Goal: Information Seeking & Learning: Learn about a topic

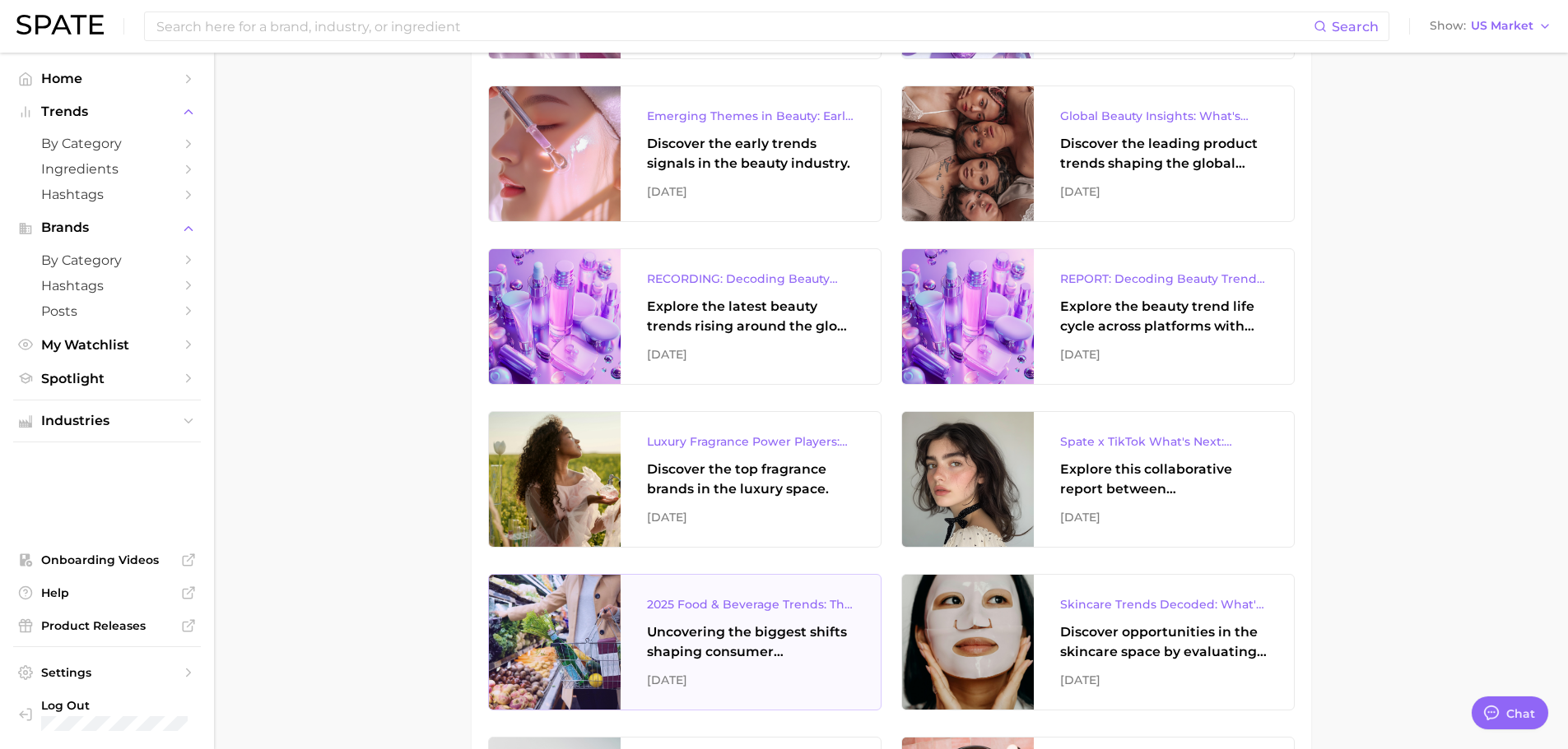
scroll to position [1069, 0]
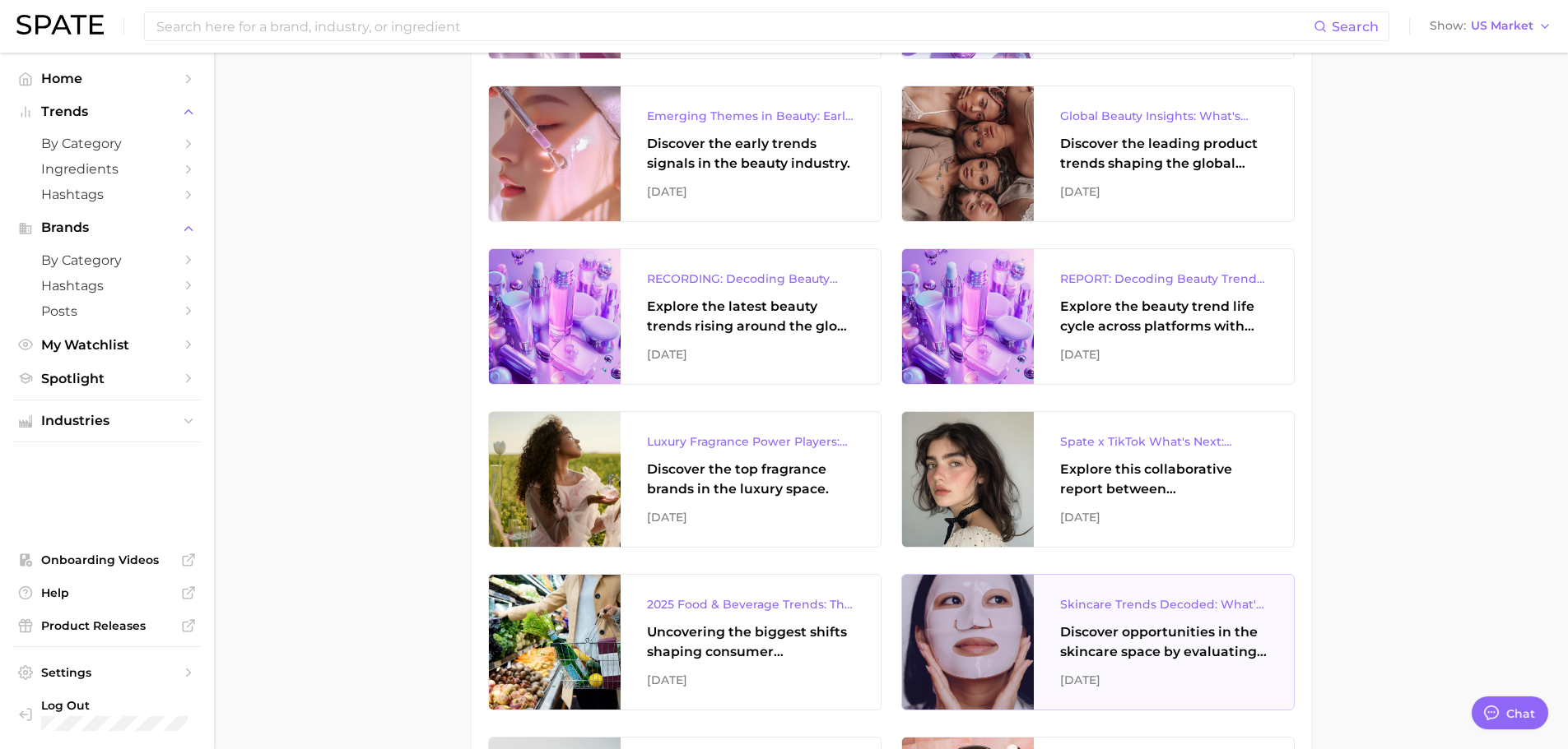
click at [1163, 651] on div "Discover opportunities in the skincare space by evaluating the face product and…" at bounding box center [1164, 642] width 208 height 40
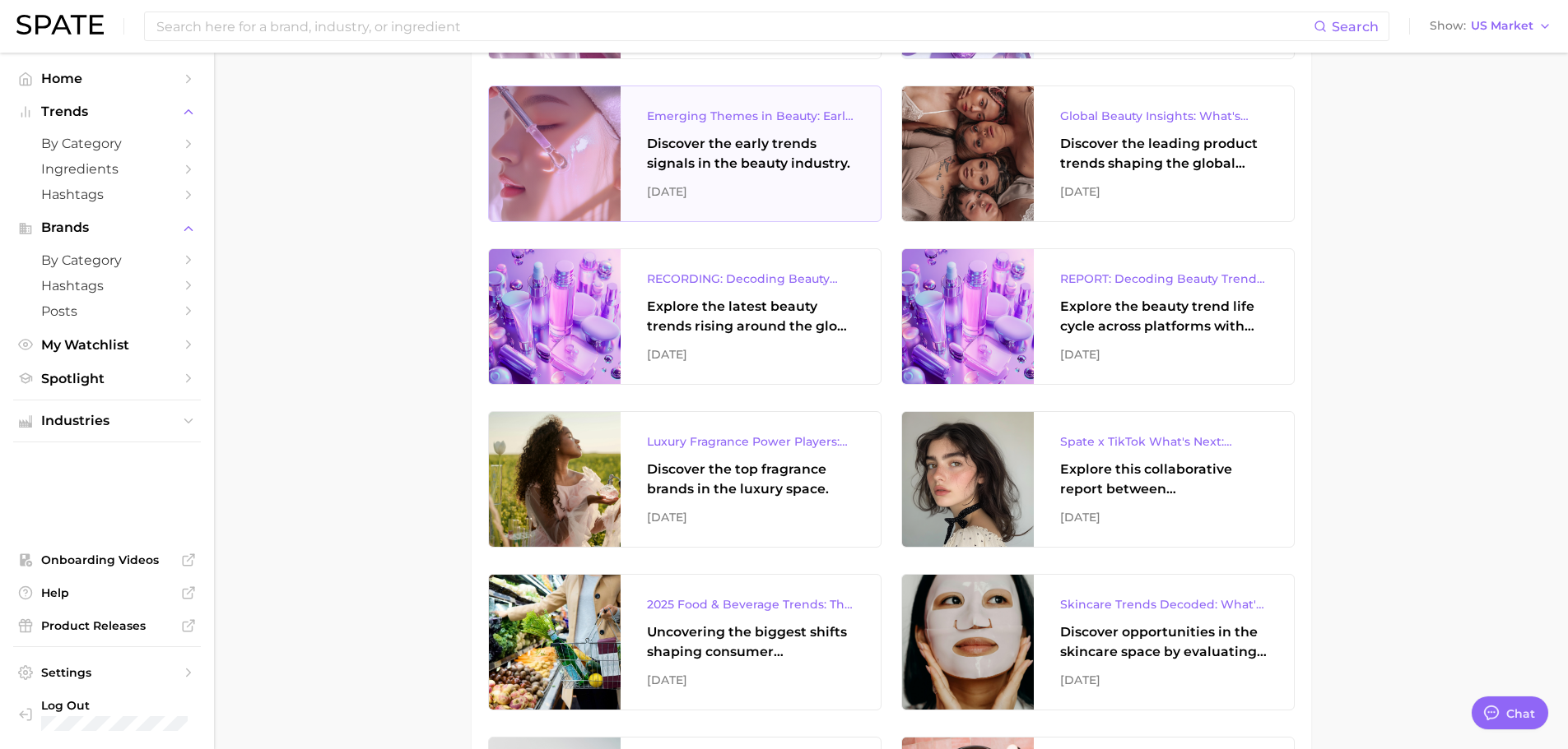
click at [732, 164] on div "Discover the early trends signals in the beauty industry." at bounding box center [750, 153] width 208 height 40
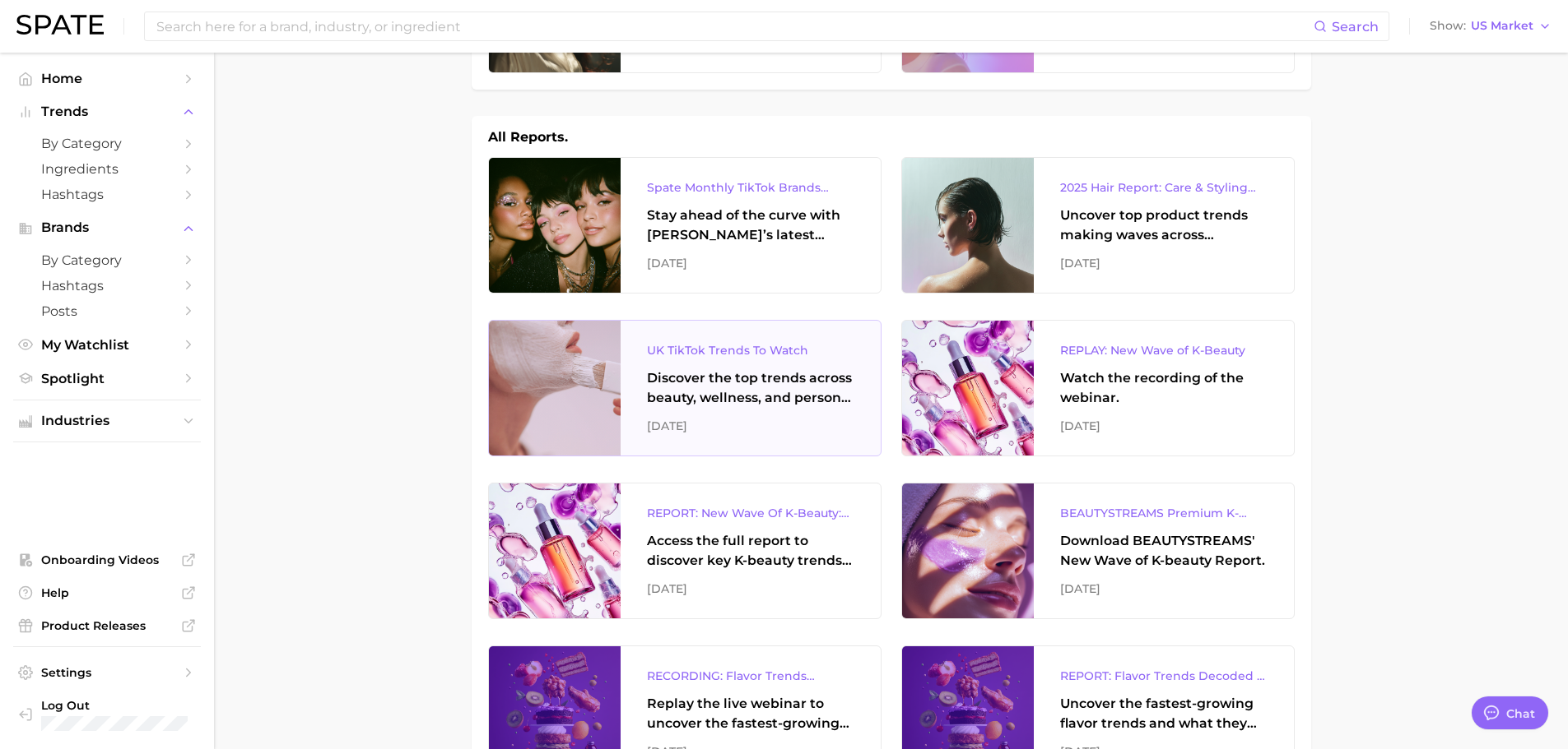
scroll to position [165, 0]
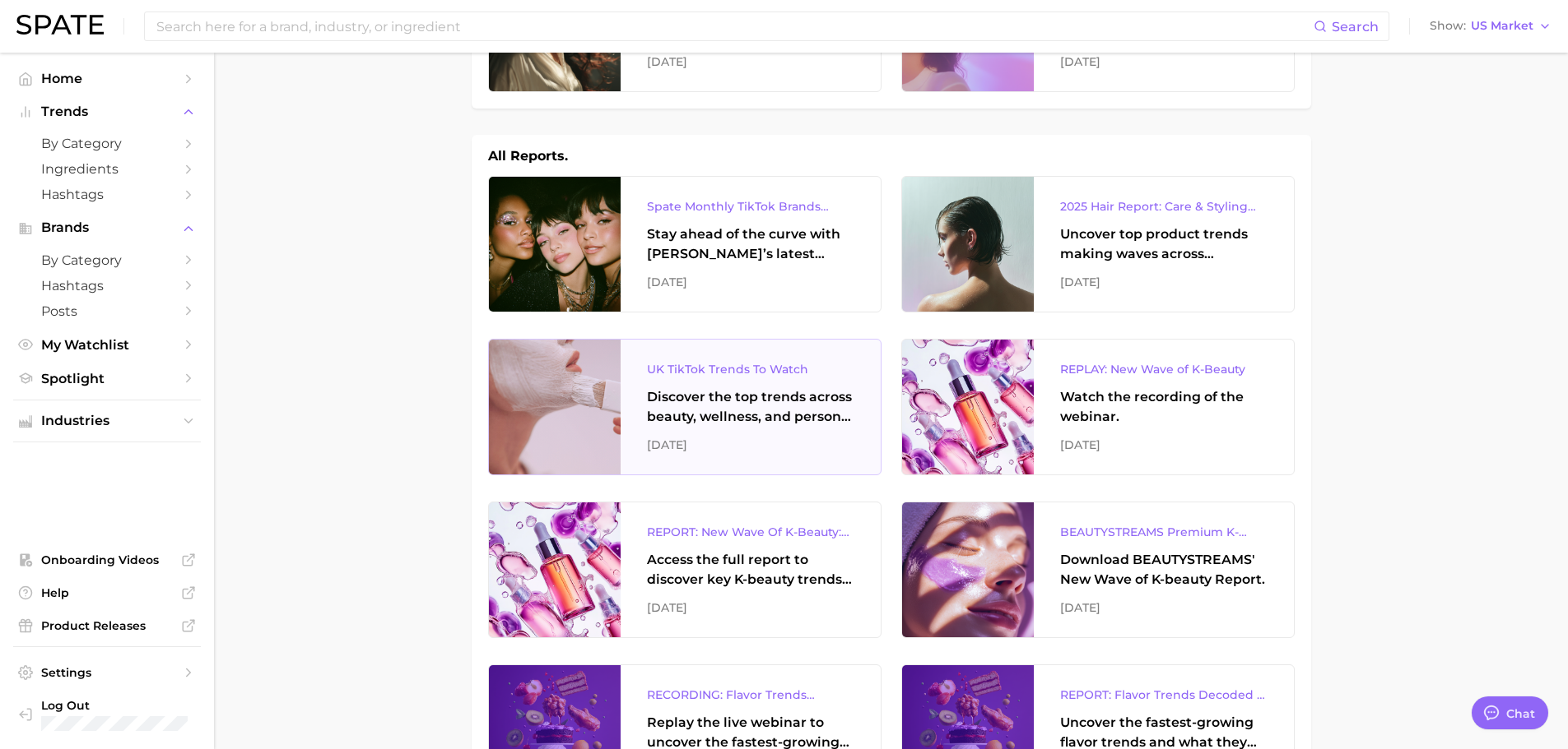
click at [714, 415] on div "Discover the top trends across beauty, wellness, and personal care on TikTok [G…" at bounding box center [750, 407] width 208 height 40
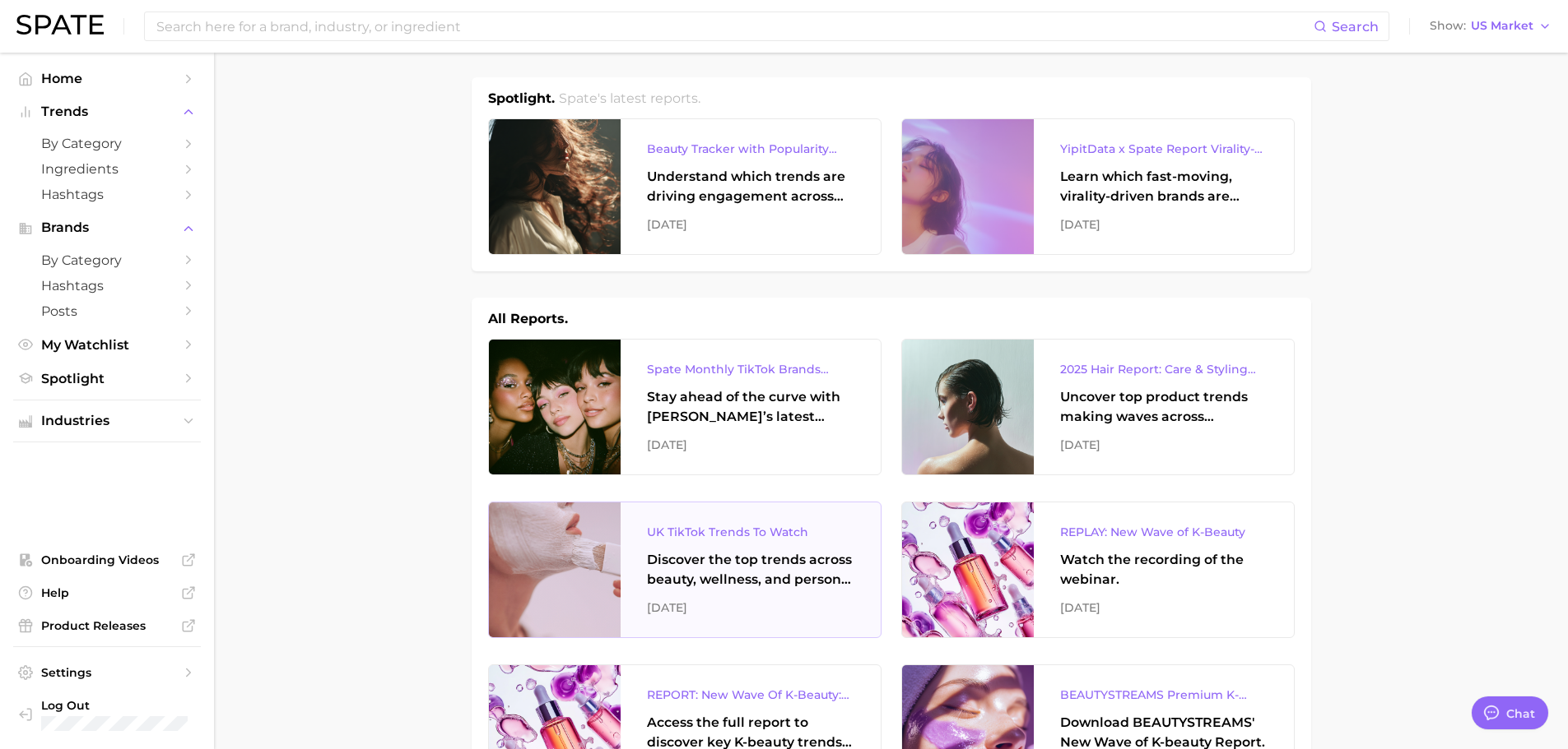
scroll to position [0, 0]
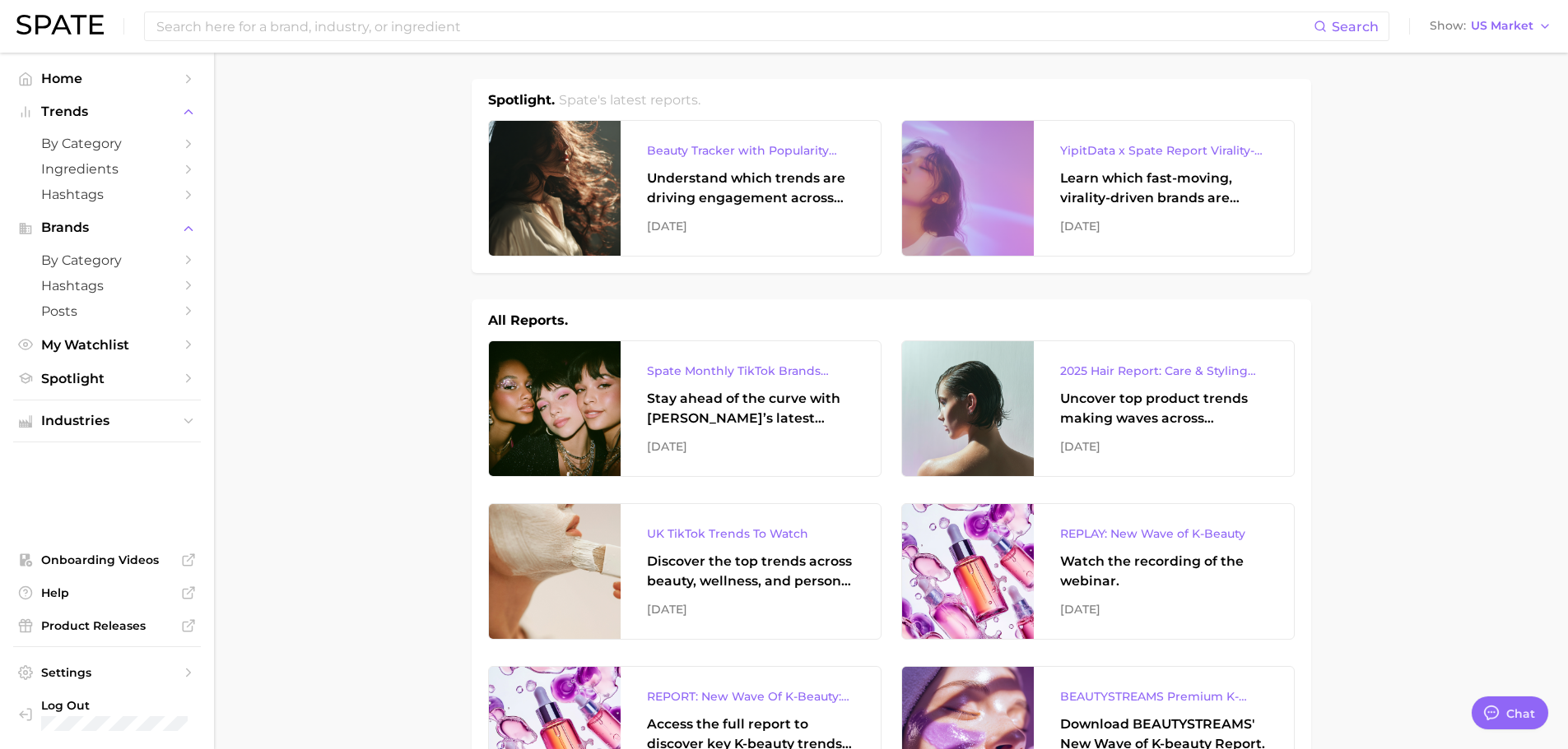
drag, startPoint x: 695, startPoint y: 26, endPoint x: 724, endPoint y: 1, distance: 38.3
click at [695, 27] on input at bounding box center [733, 27] width 1158 height 28
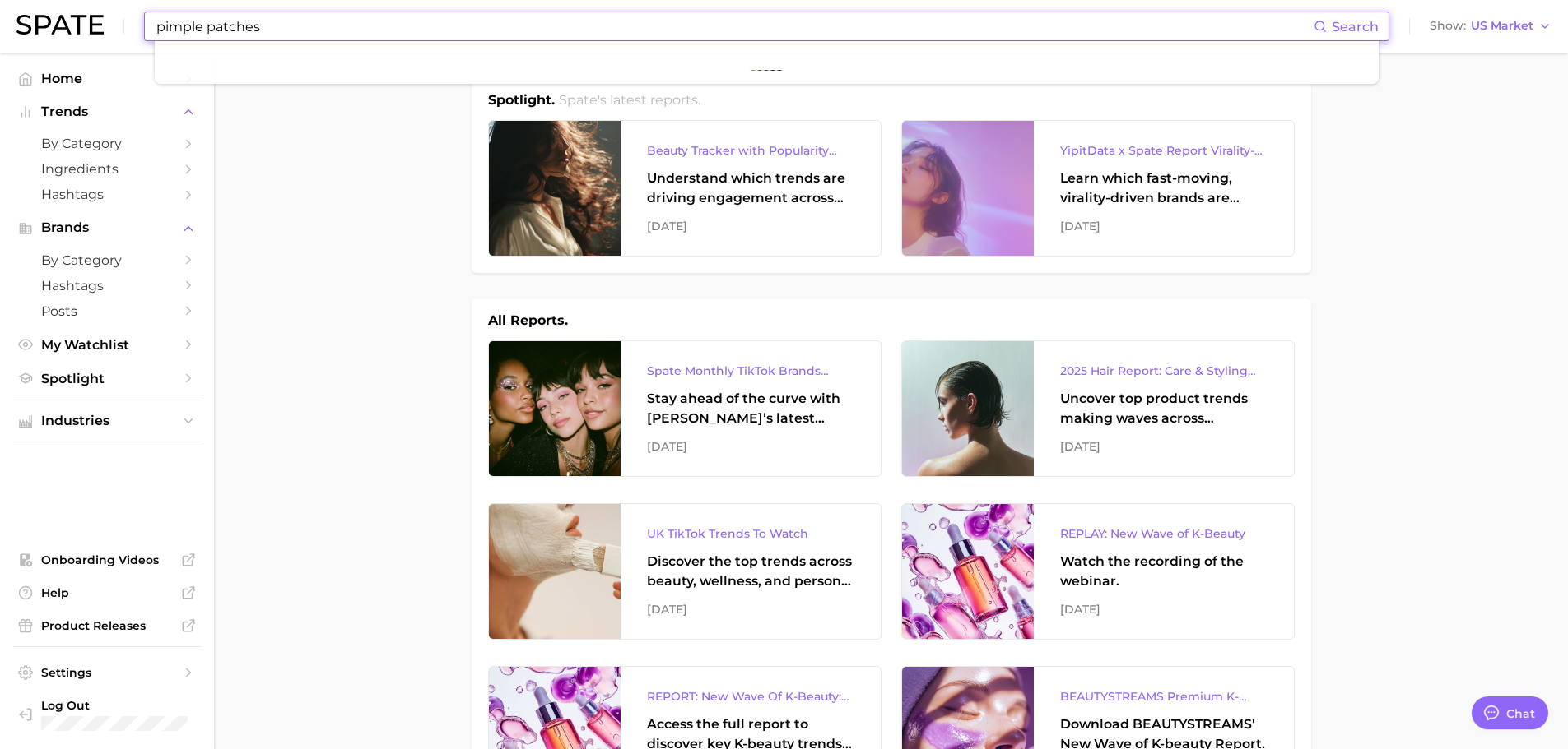
type input "pimple patches"
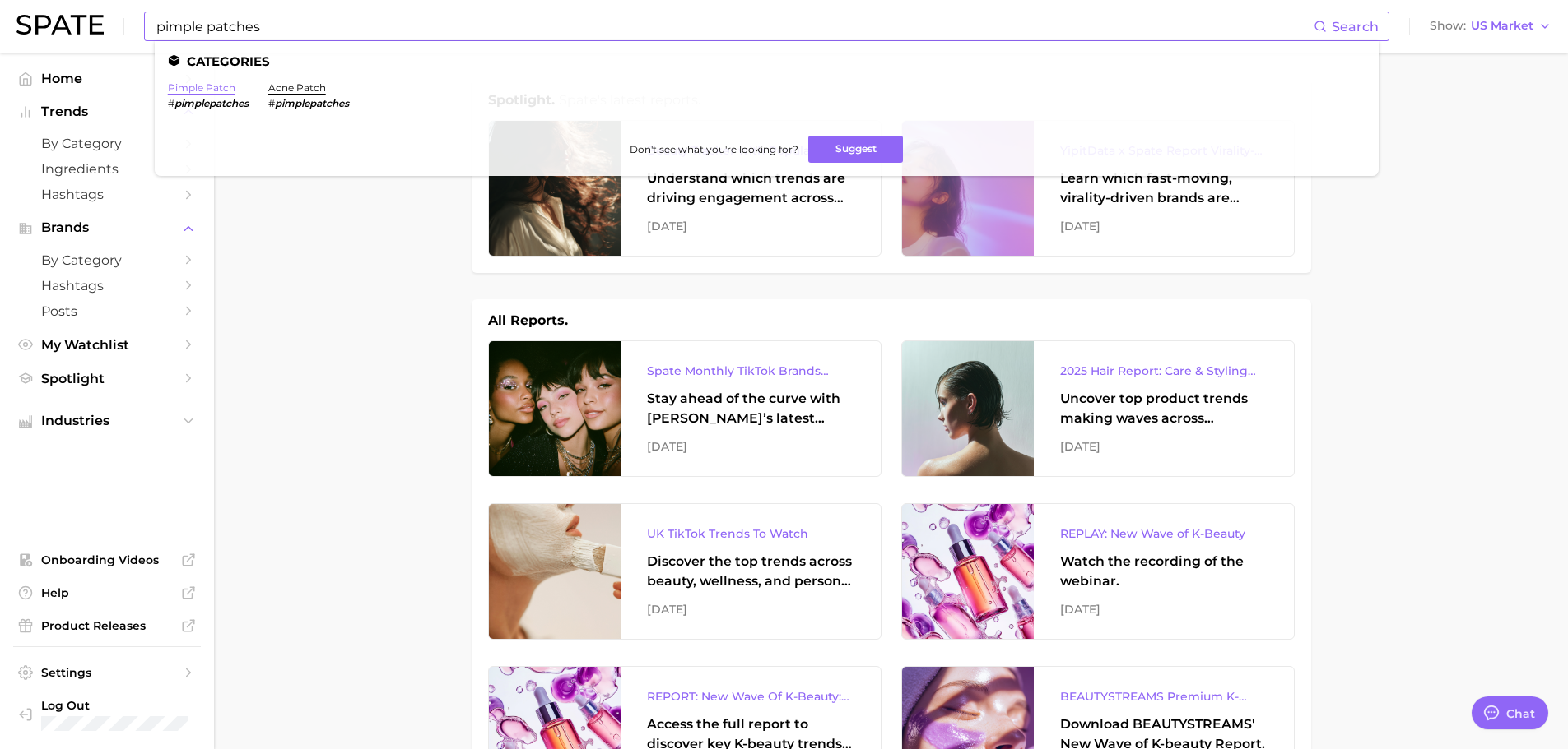
click at [211, 90] on link "pimple patch" at bounding box center [201, 88] width 67 height 12
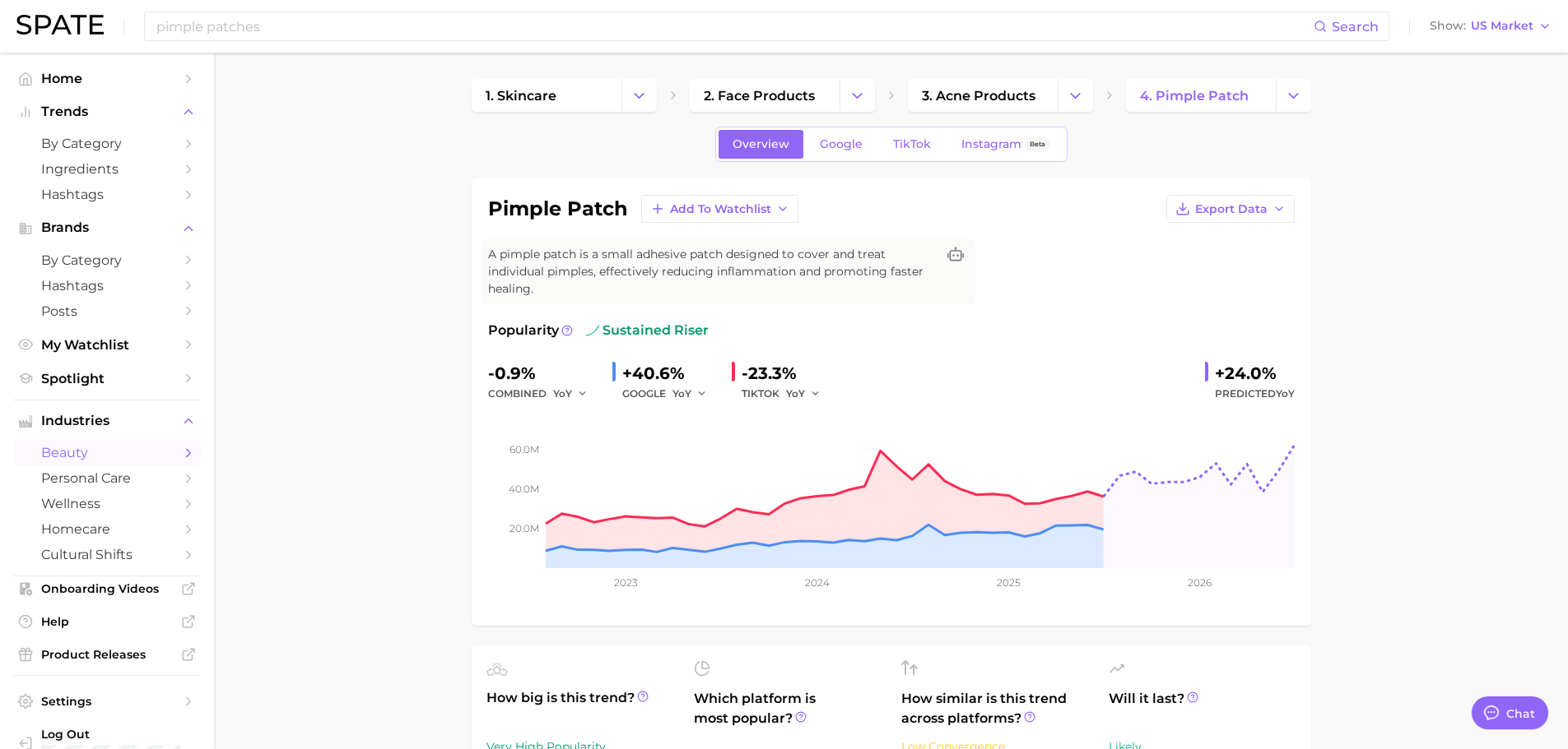
type textarea "x"
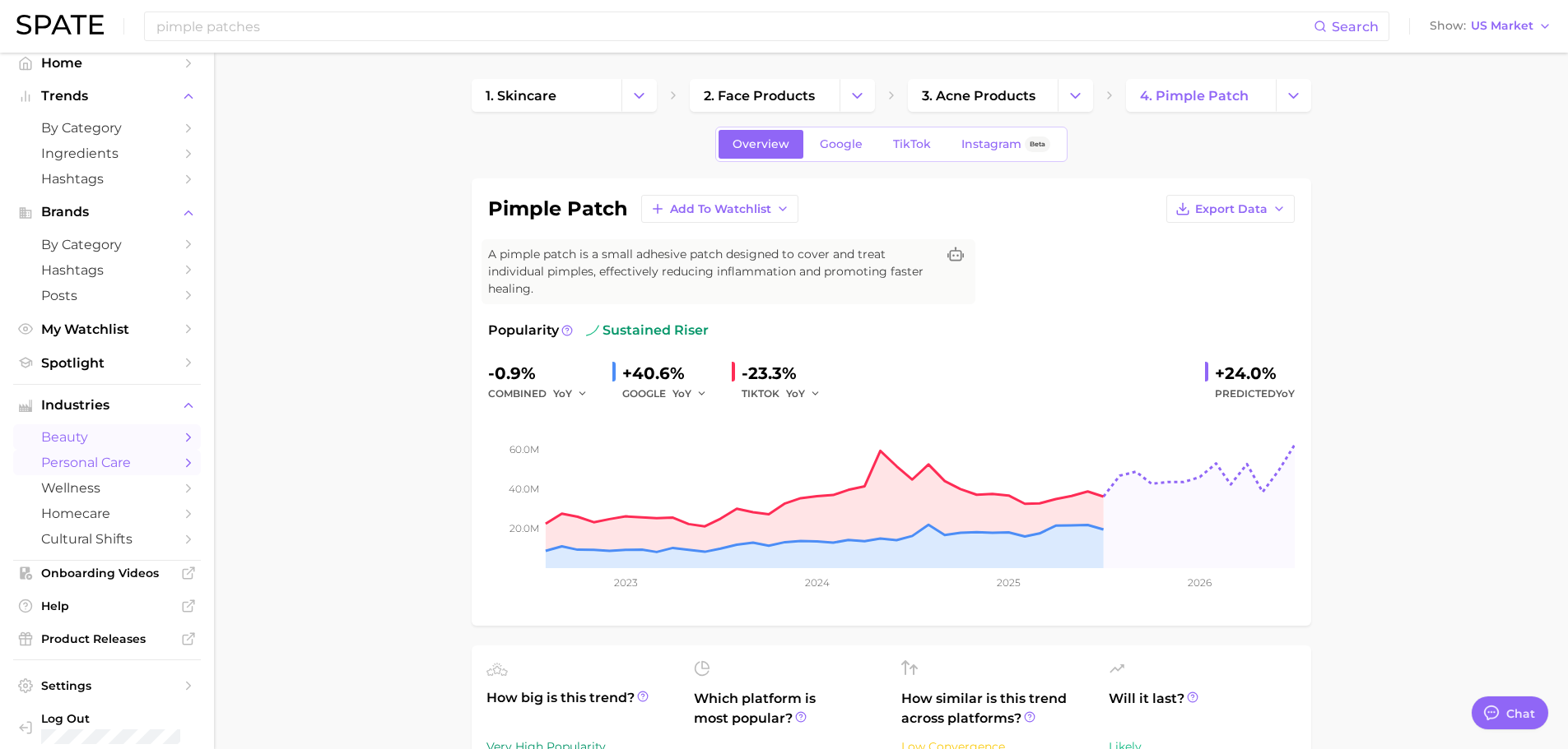
scroll to position [28, 0]
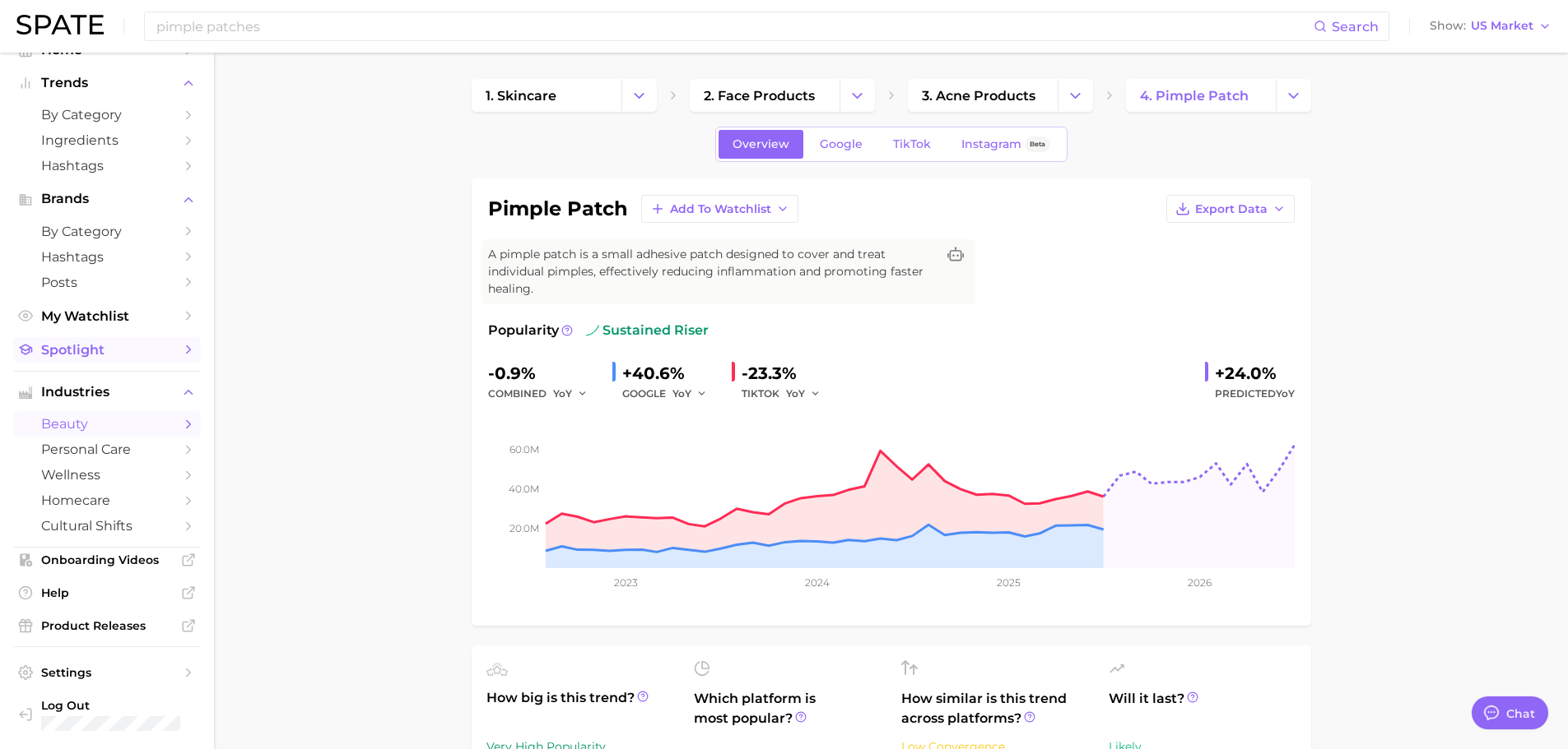
click at [82, 345] on span "Spotlight" at bounding box center [106, 350] width 131 height 16
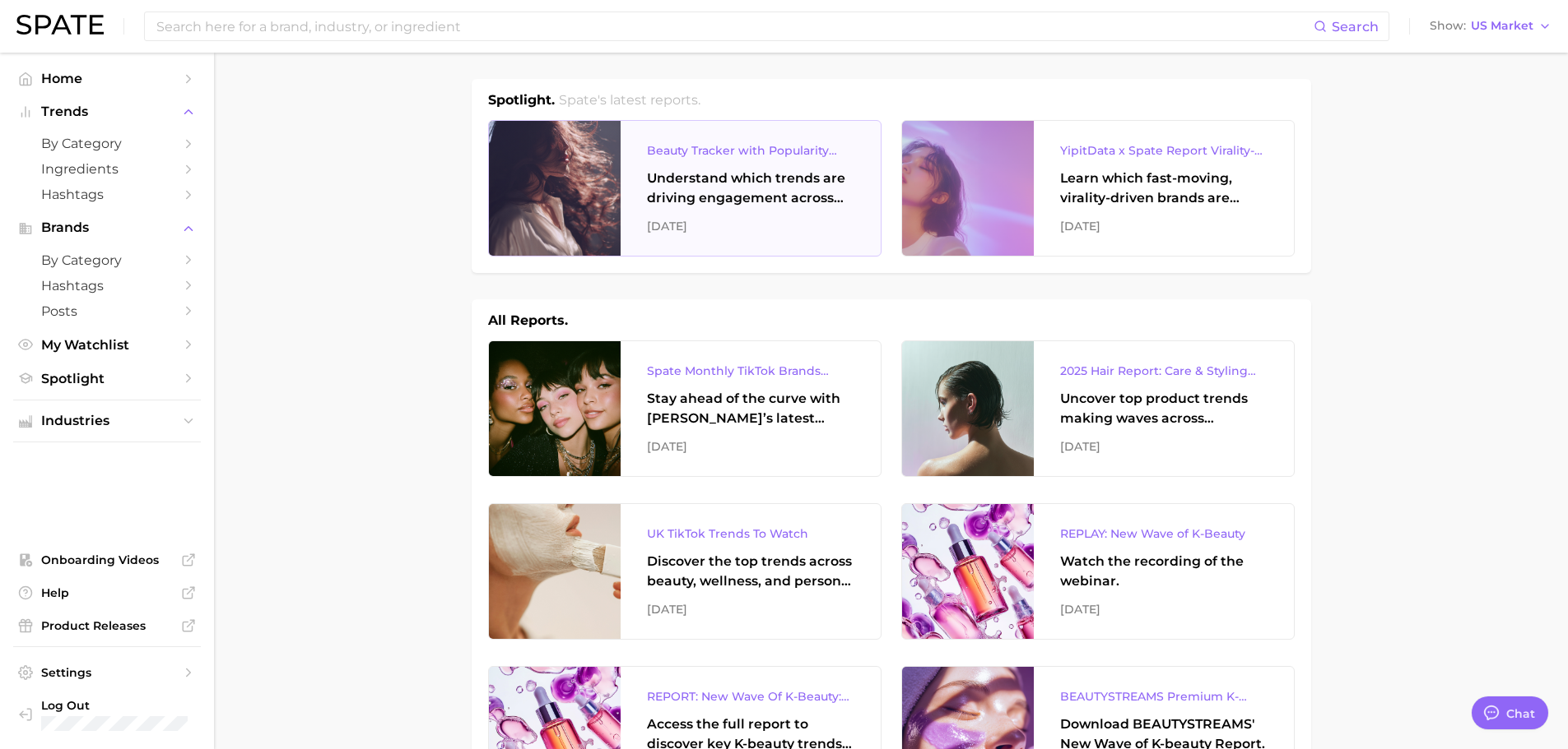
click at [771, 184] on div "Understand which trends are driving engagement across platforms in the skin, ha…" at bounding box center [750, 188] width 208 height 40
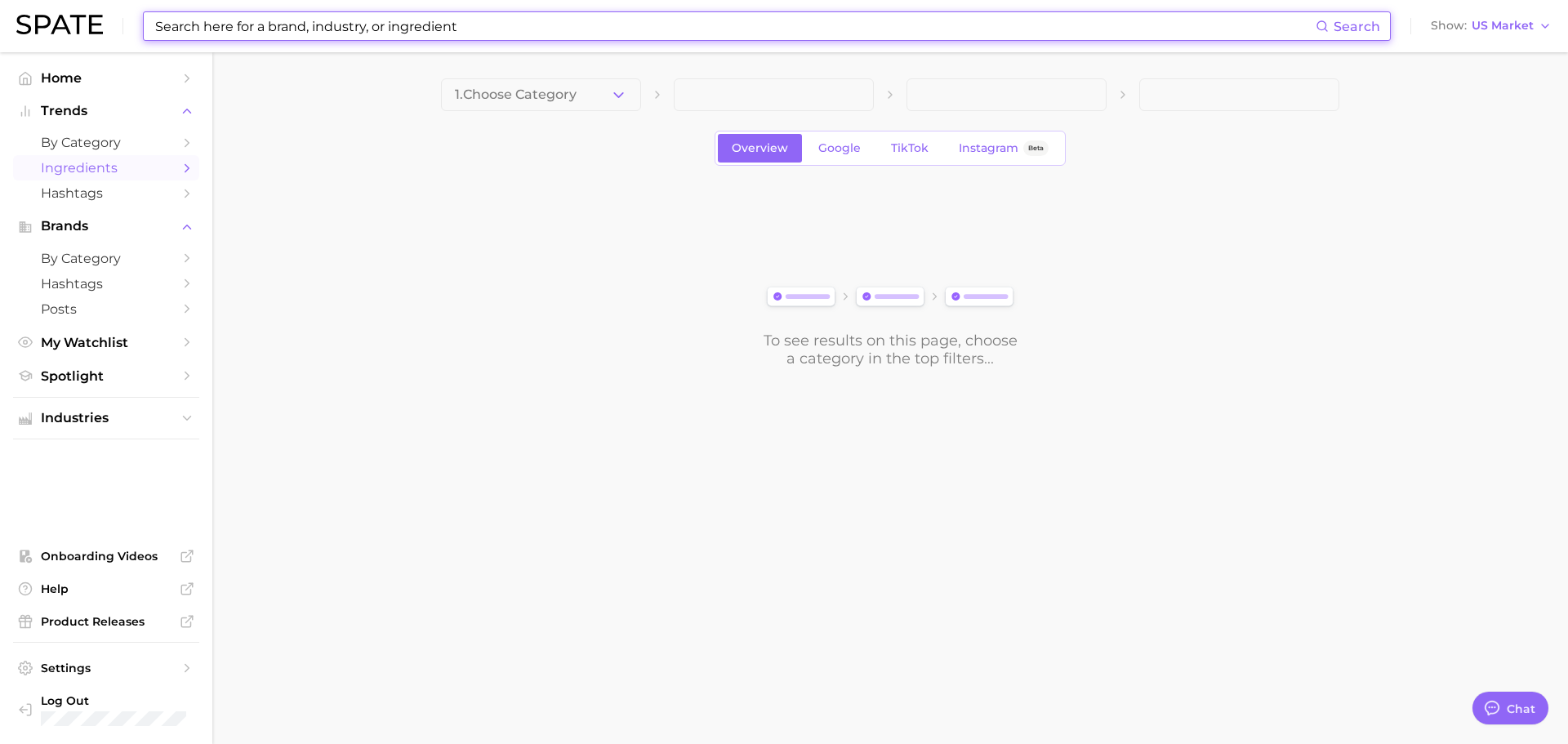
click at [693, 26] on input at bounding box center [734, 26] width 1162 height 28
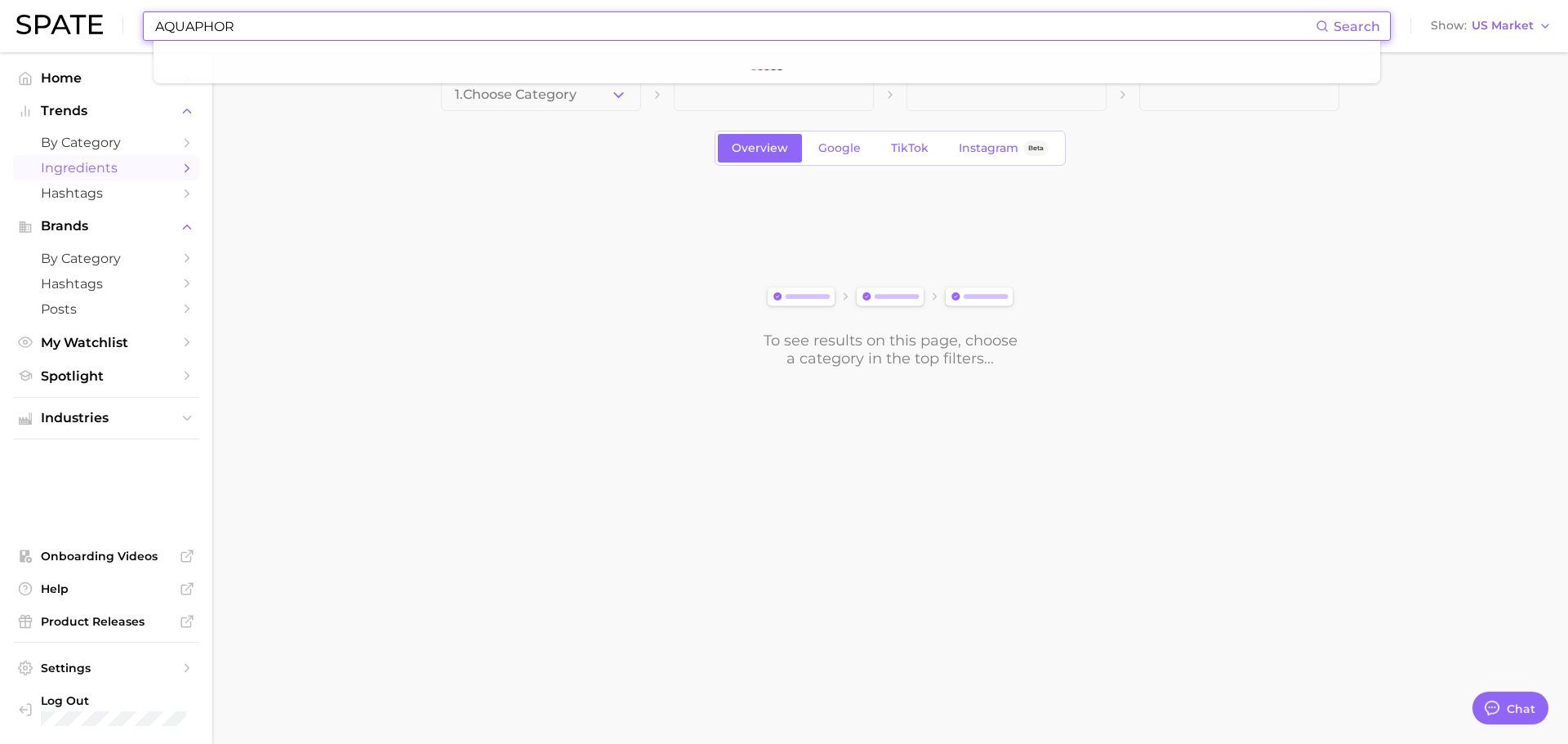
type input "AQUAPHOR"
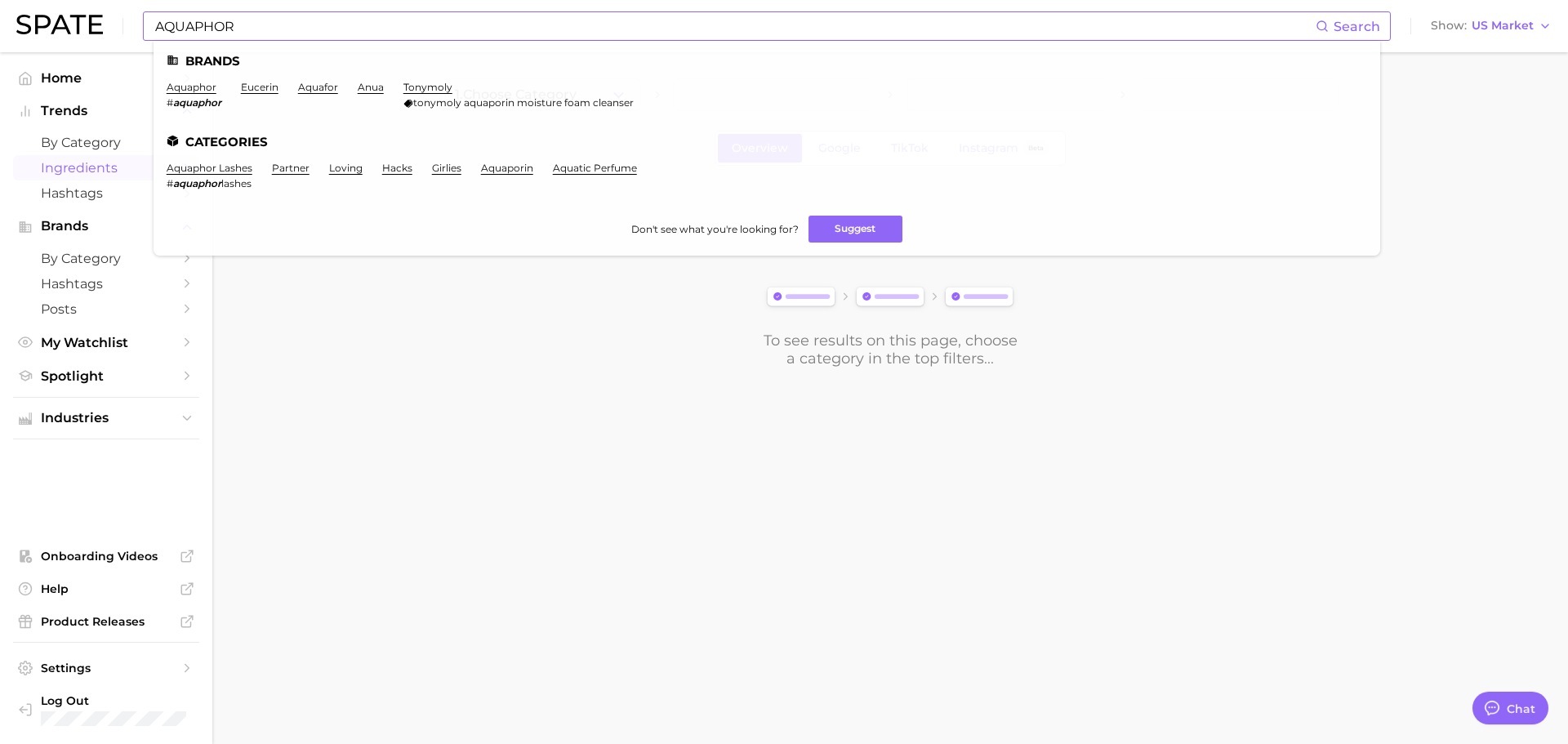
click at [188, 79] on ul "Brands aquaphor # aquaphor eucerin aquafor anua tonymoly tonymoly aquaporin moi…" at bounding box center [767, 148] width 1227 height 215
click at [188, 85] on link "aquaphor" at bounding box center [191, 87] width 50 height 12
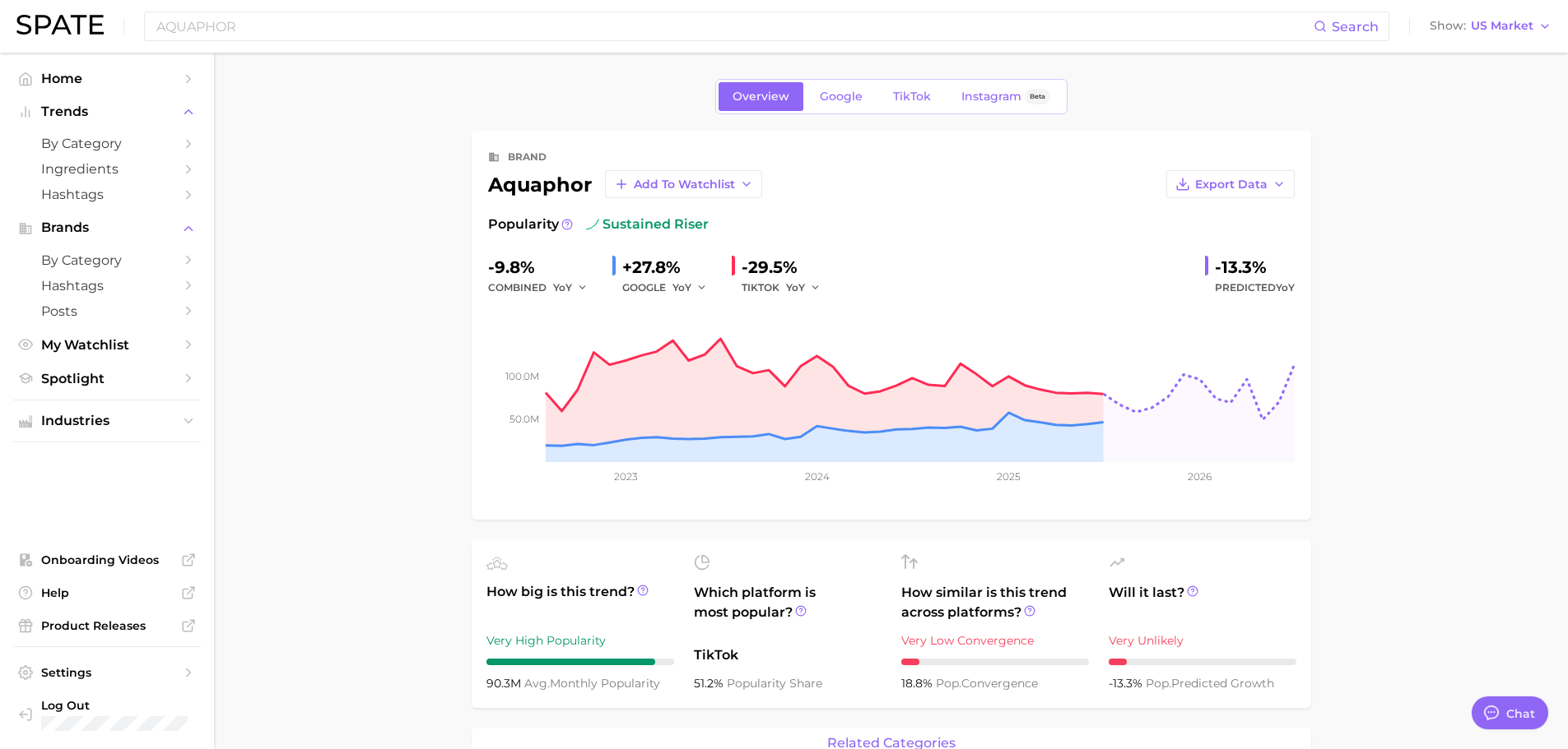
type textarea "x"
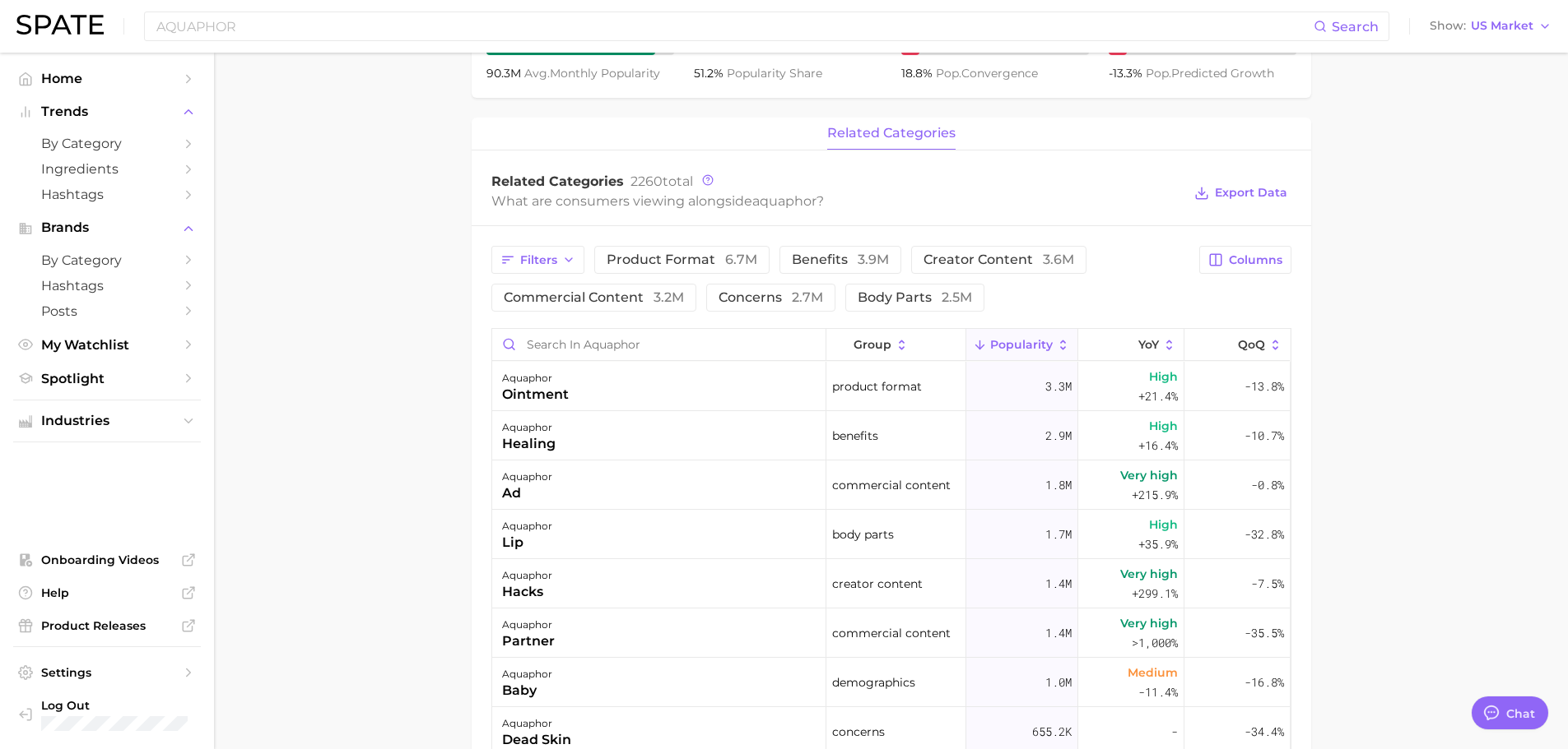
scroll to position [382, 0]
